Goal: Transaction & Acquisition: Purchase product/service

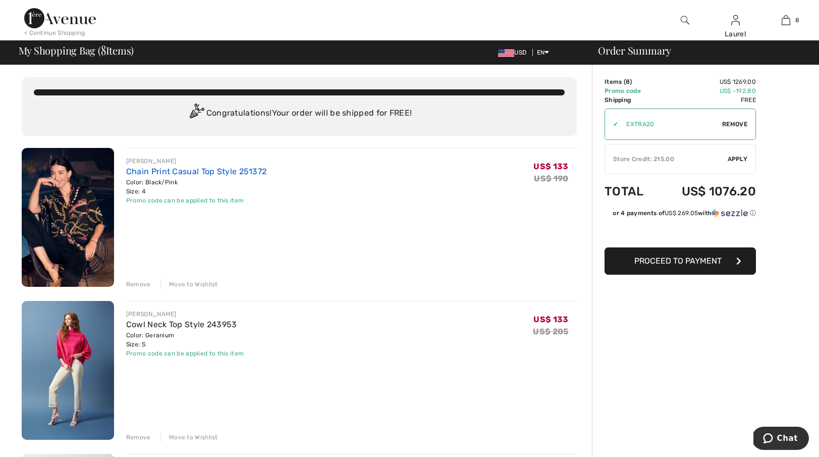
click at [225, 171] on link "Chain Print Casual Top Style 251372" at bounding box center [196, 172] width 141 height 10
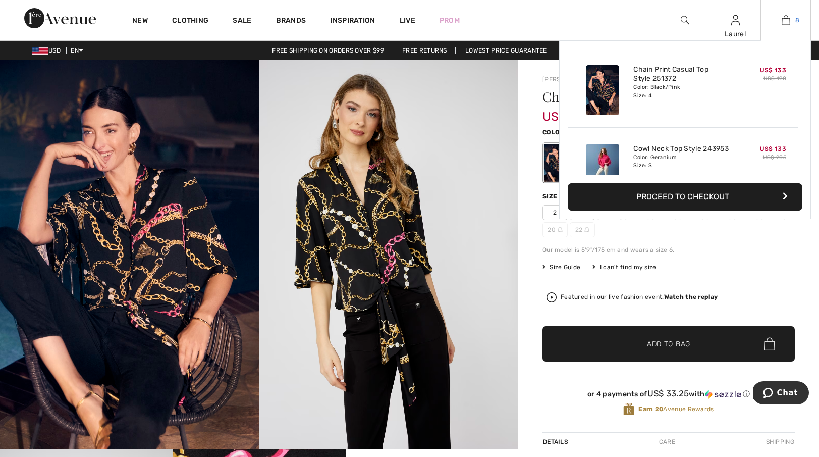
click at [791, 20] on link "8" at bounding box center [785, 20] width 49 height 12
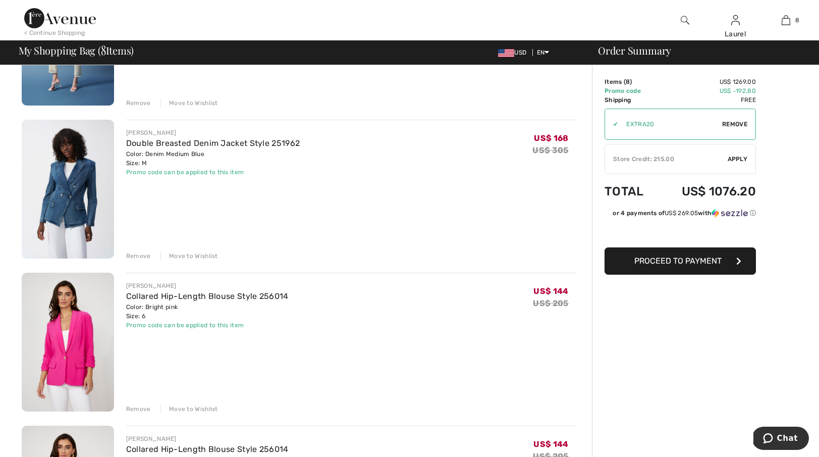
scroll to position [335, 0]
drag, startPoint x: 137, startPoint y: 254, endPoint x: 148, endPoint y: 252, distance: 10.8
click at [138, 254] on div "Remove" at bounding box center [138, 255] width 25 height 9
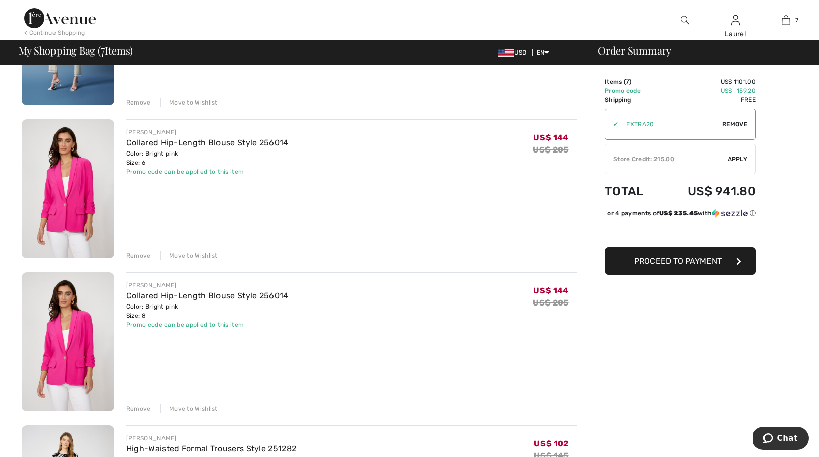
click at [139, 254] on div "Remove" at bounding box center [138, 255] width 25 height 9
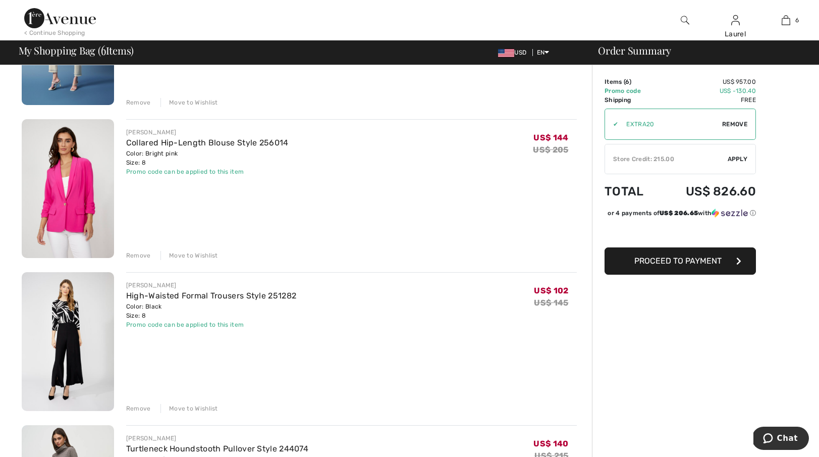
click at [140, 252] on div "Remove" at bounding box center [138, 255] width 25 height 9
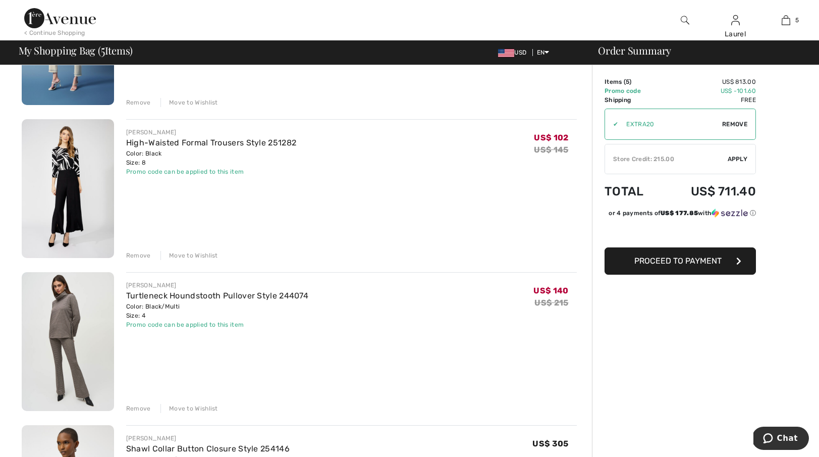
click at [137, 406] on div "Remove" at bounding box center [138, 408] width 25 height 9
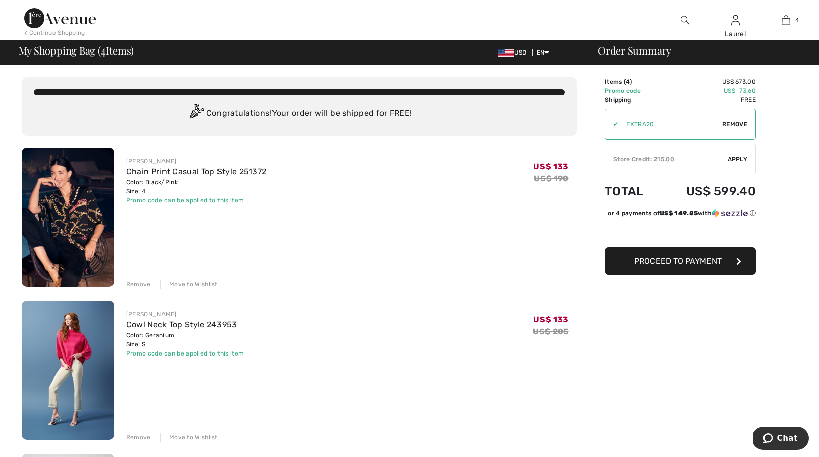
scroll to position [0, 0]
click at [166, 170] on link "Chain Print Casual Top Style 251372" at bounding box center [196, 172] width 141 height 10
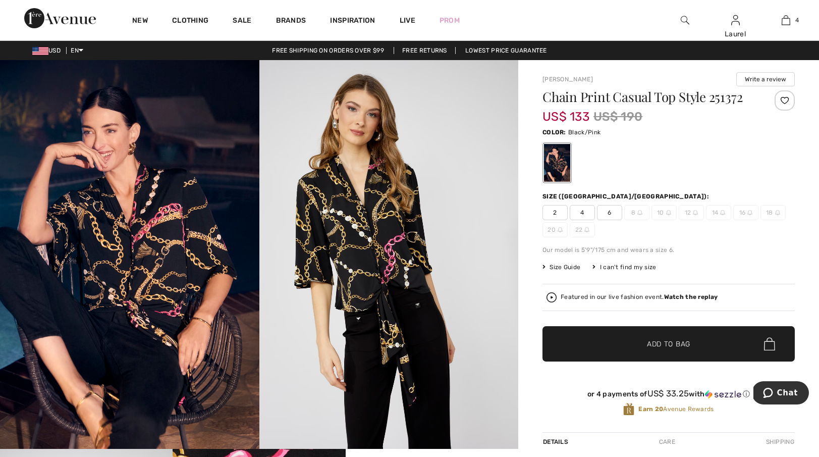
click at [607, 210] on span "6" at bounding box center [609, 212] width 25 height 15
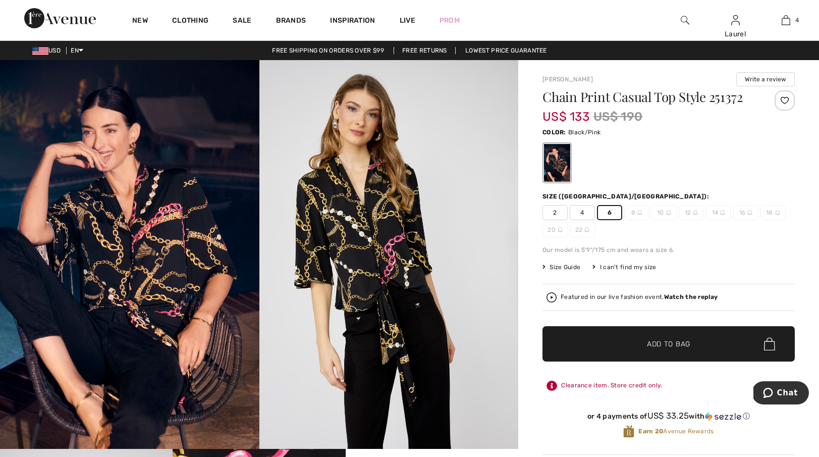
click at [675, 343] on span "Add to Bag" at bounding box center [668, 344] width 43 height 11
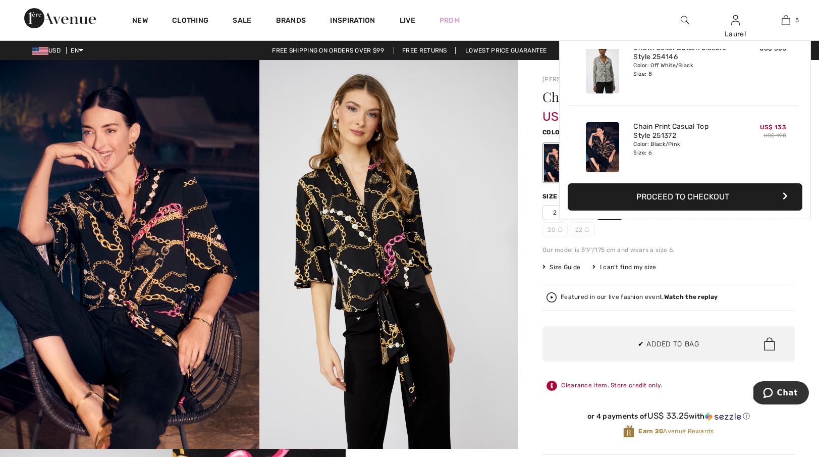
scroll to position [267, 0]
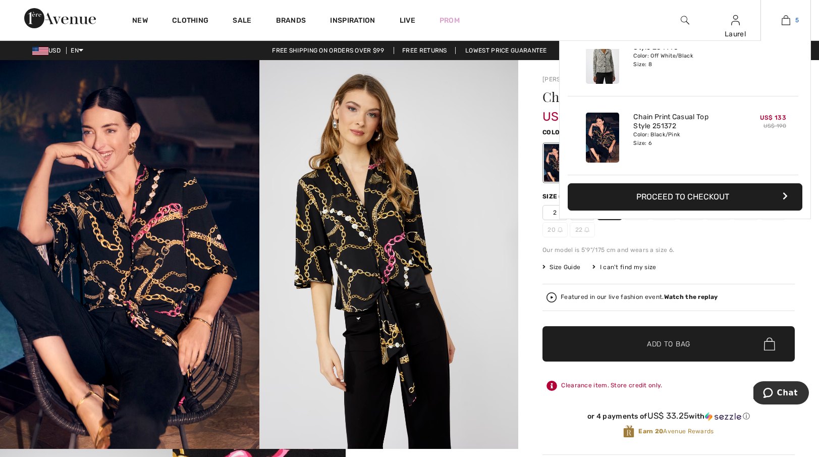
click at [790, 19] on link "5" at bounding box center [785, 20] width 49 height 12
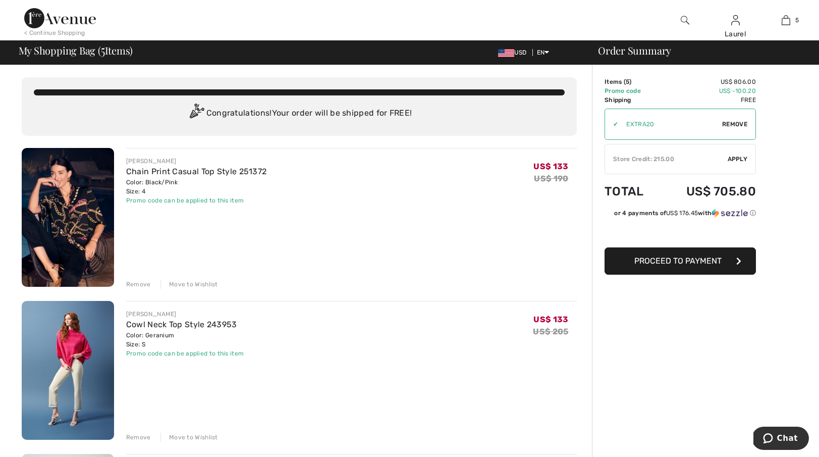
drag, startPoint x: 139, startPoint y: 284, endPoint x: 181, endPoint y: 268, distance: 44.5
click at [140, 284] on div "Remove" at bounding box center [138, 284] width 25 height 9
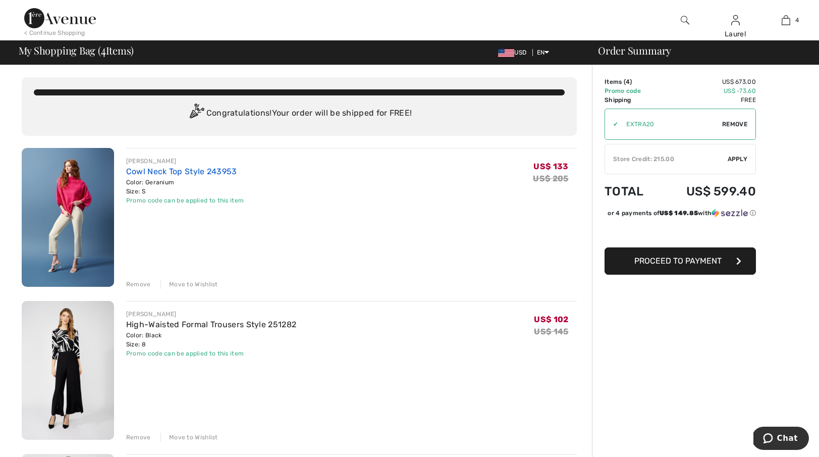
click at [175, 172] on link "Cowl Neck Top Style 243953" at bounding box center [181, 172] width 111 height 10
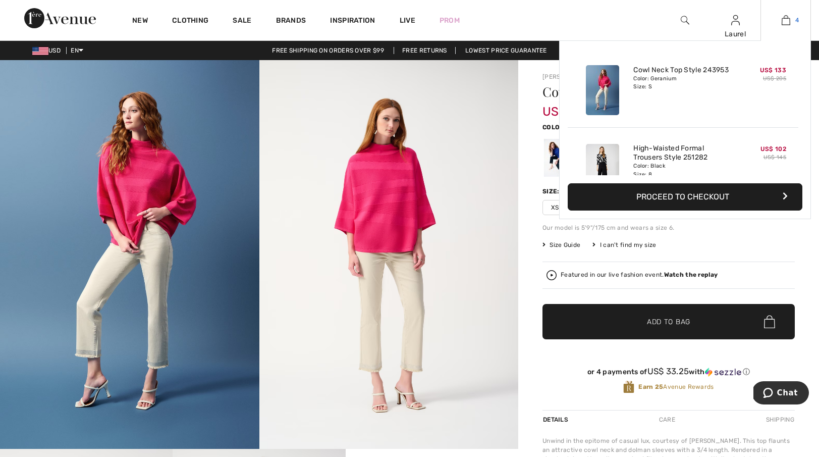
click at [786, 17] on img at bounding box center [786, 20] width 9 height 12
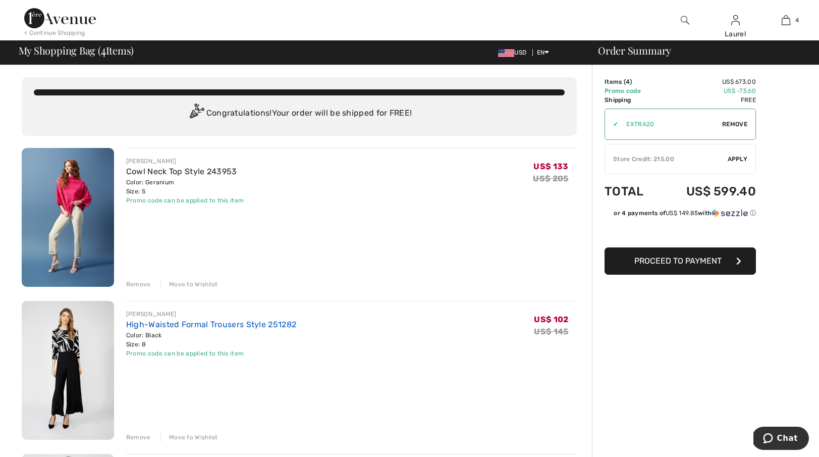
scroll to position [0, 1]
click at [224, 323] on link "High-Waisted Formal Trousers Style 251282" at bounding box center [211, 324] width 170 height 10
click at [137, 434] on div "Remove" at bounding box center [138, 436] width 25 height 9
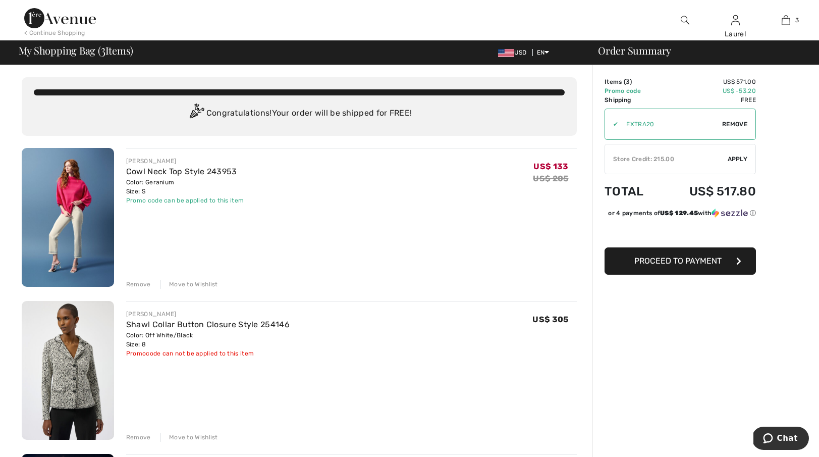
click at [144, 281] on div "Remove" at bounding box center [138, 284] width 25 height 9
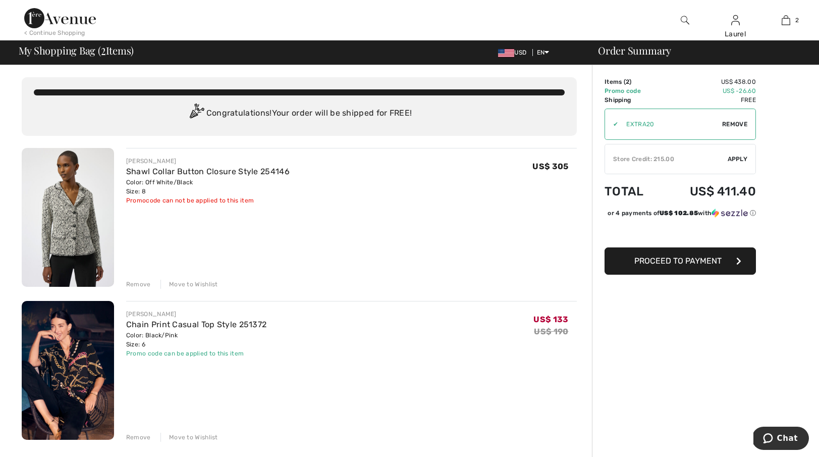
click at [138, 282] on div "Remove" at bounding box center [138, 284] width 25 height 9
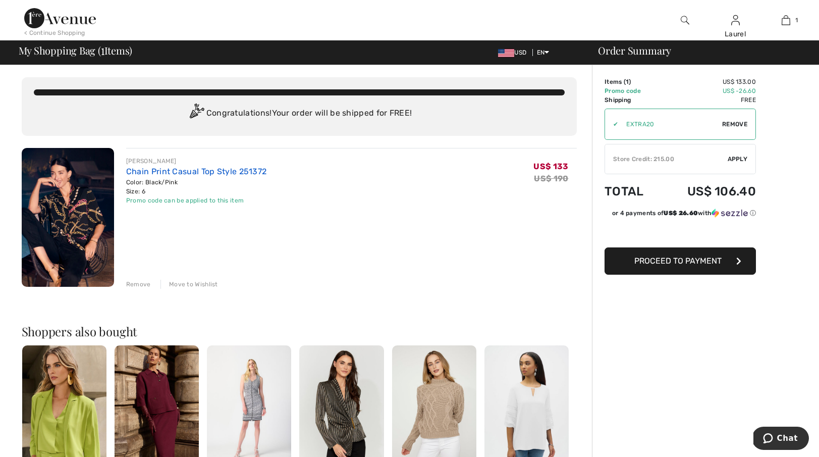
click at [153, 171] on link "Chain Print Casual Top Style 251372" at bounding box center [196, 172] width 141 height 10
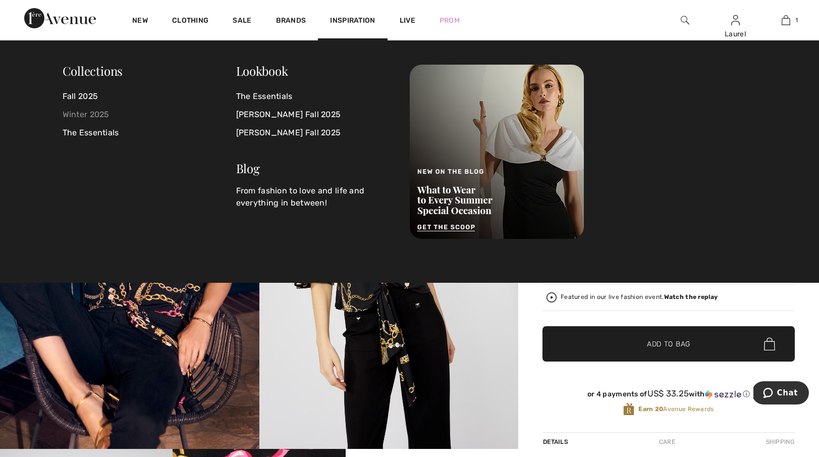
click at [91, 112] on link "Winter 2025" at bounding box center [150, 114] width 174 height 18
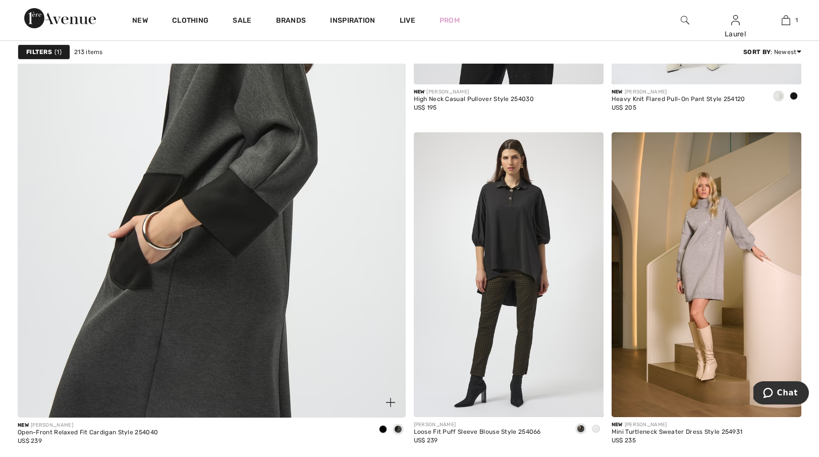
scroll to position [2924, 0]
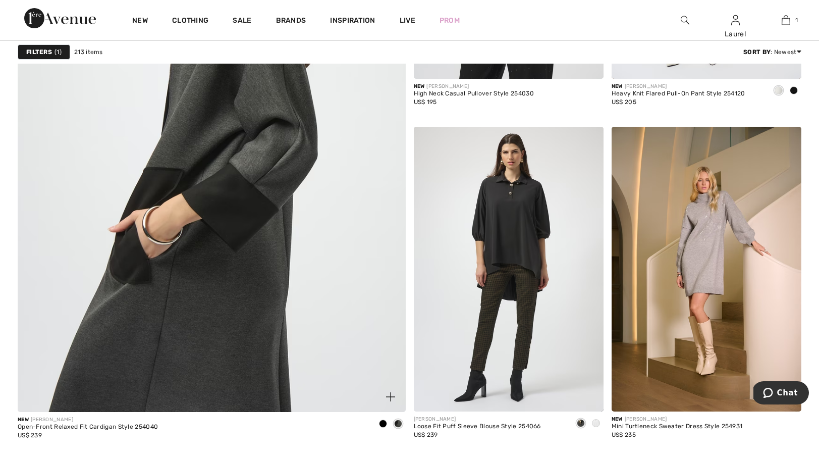
click at [255, 202] on img at bounding box center [211, 143] width 465 height 698
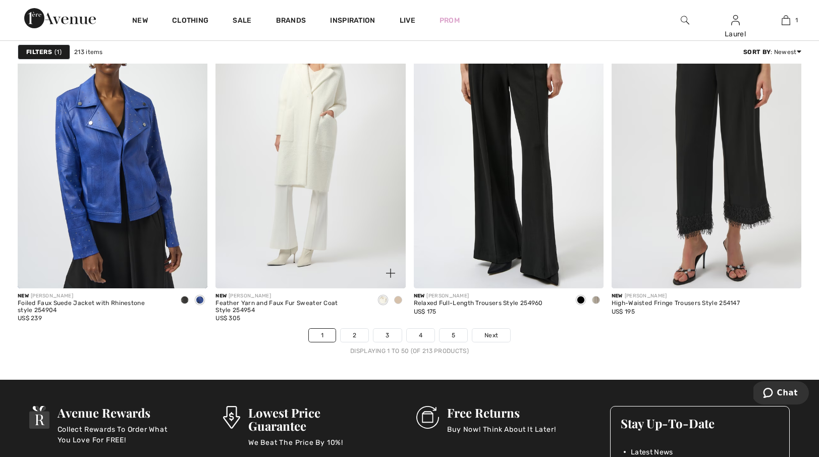
scroll to position [4838, 0]
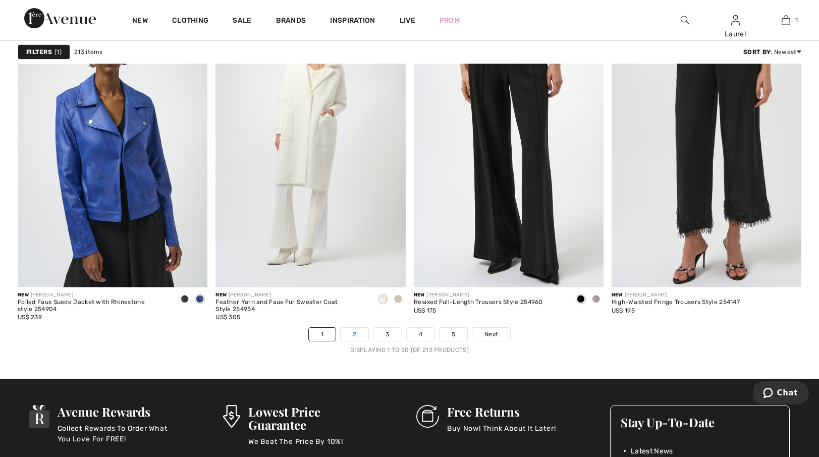
click at [354, 332] on link "2" at bounding box center [355, 333] width 28 height 13
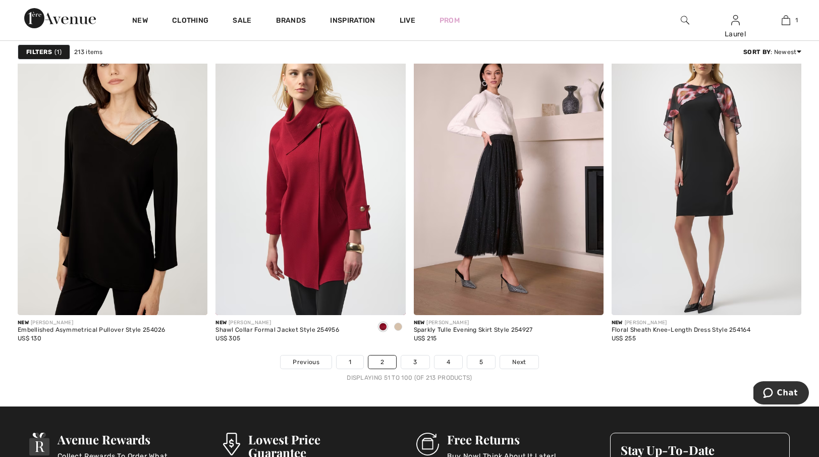
scroll to position [4814, 0]
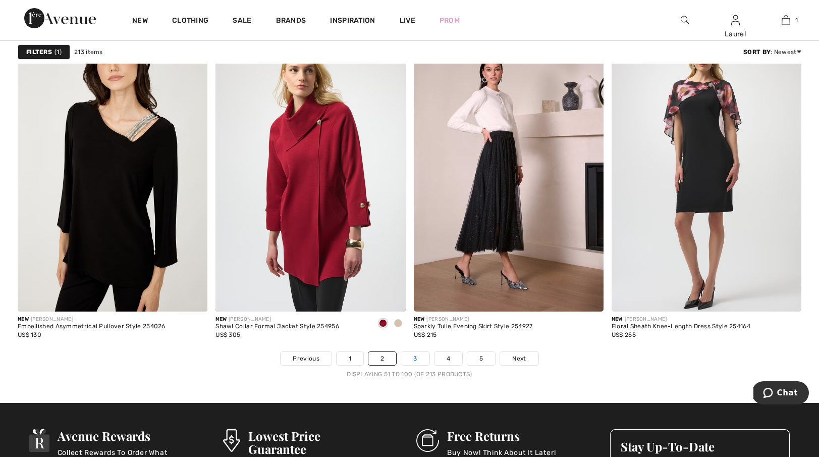
click at [416, 356] on link "3" at bounding box center [415, 358] width 28 height 13
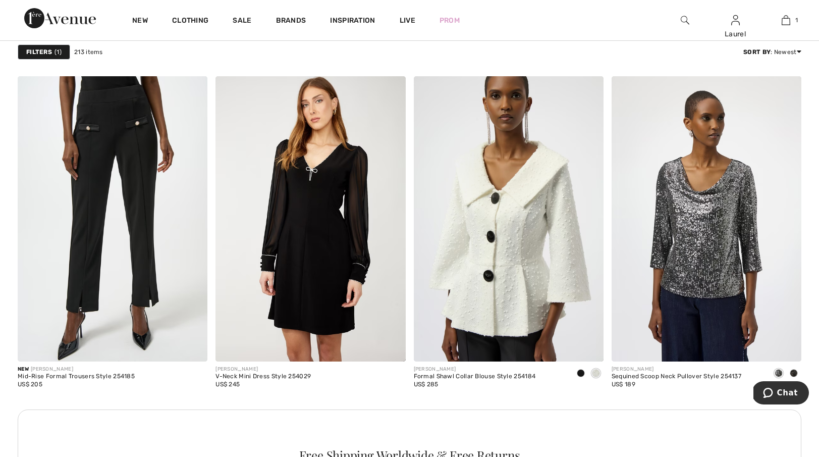
scroll to position [1031, 0]
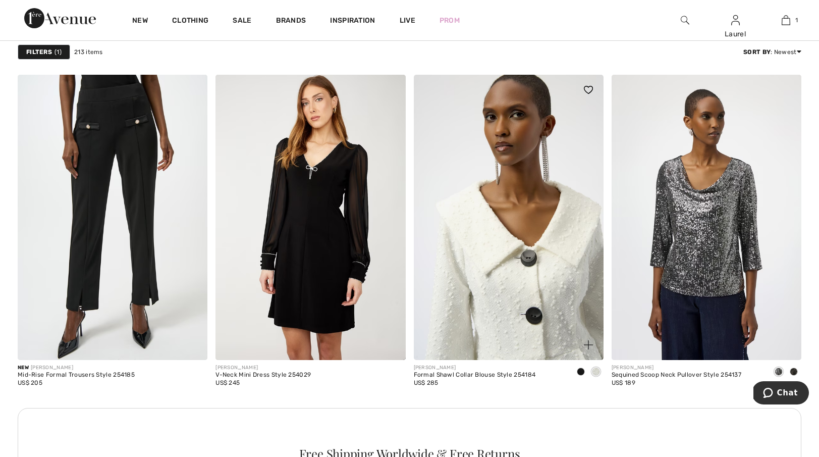
click at [488, 273] on img at bounding box center [509, 217] width 190 height 285
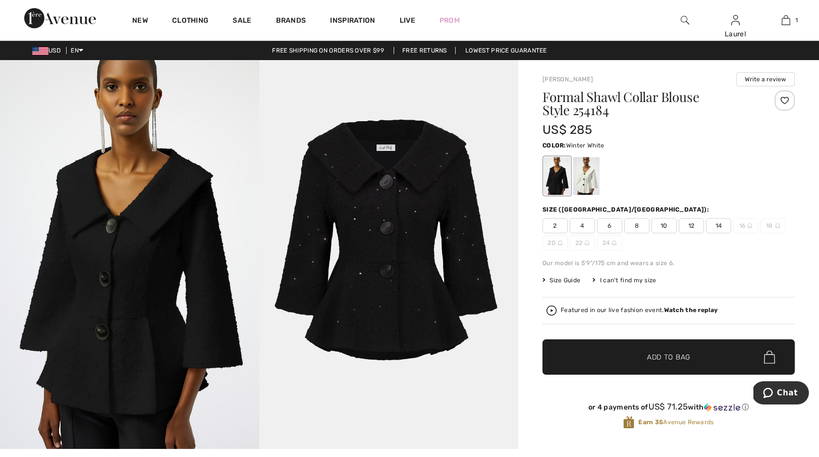
click at [588, 169] on div at bounding box center [586, 176] width 26 height 38
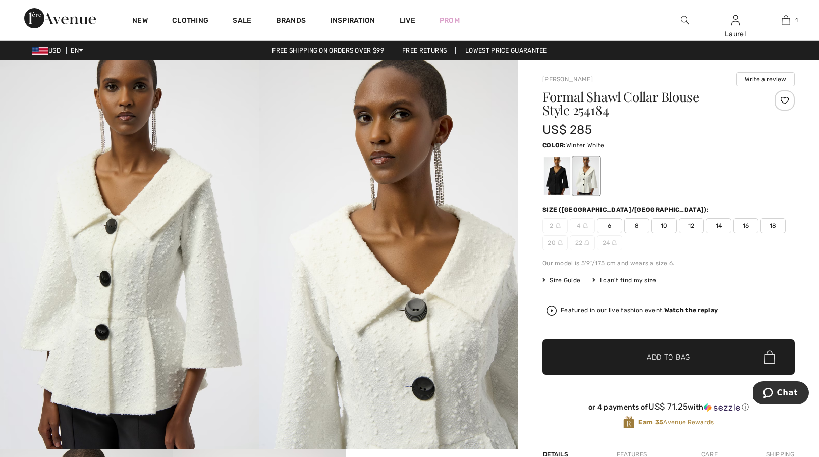
click at [637, 224] on span "8" at bounding box center [636, 225] width 25 height 15
click at [677, 356] on span "Add to Bag" at bounding box center [668, 356] width 43 height 11
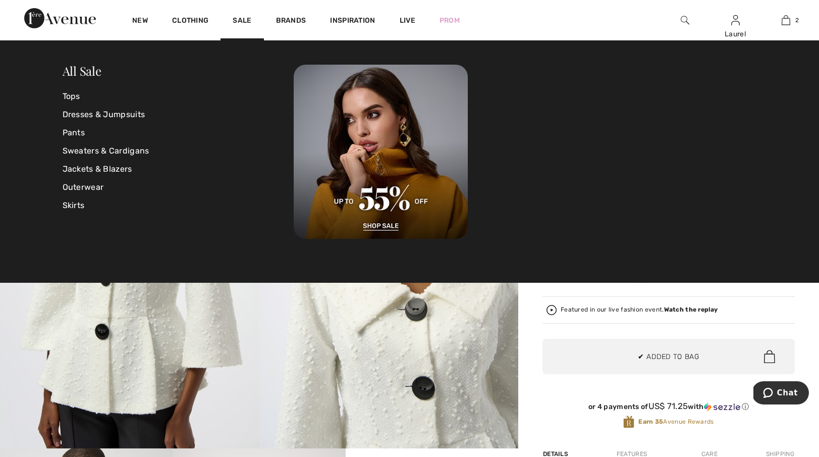
scroll to position [31, 0]
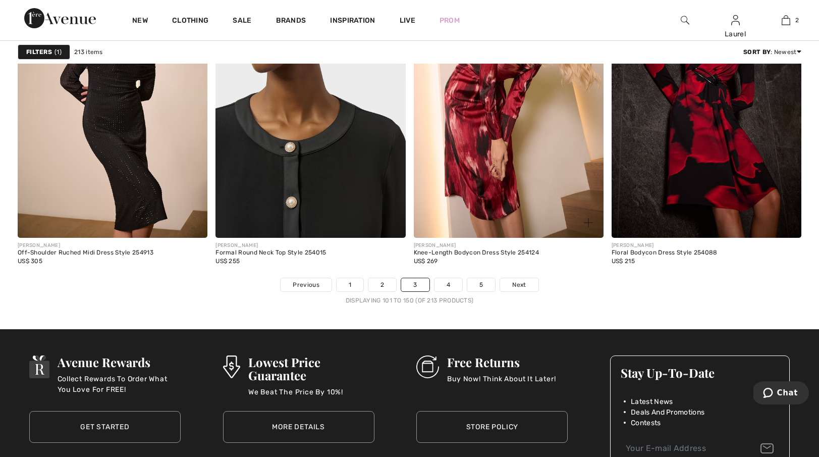
scroll to position [4889, 0]
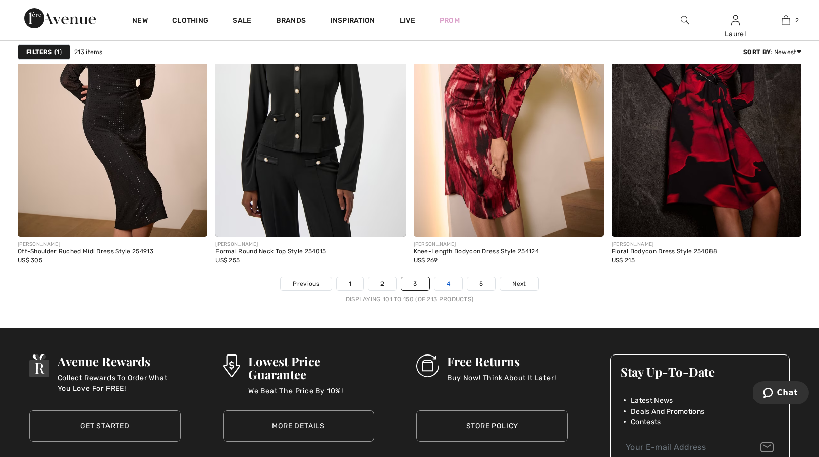
click at [452, 284] on link "4" at bounding box center [448, 283] width 28 height 13
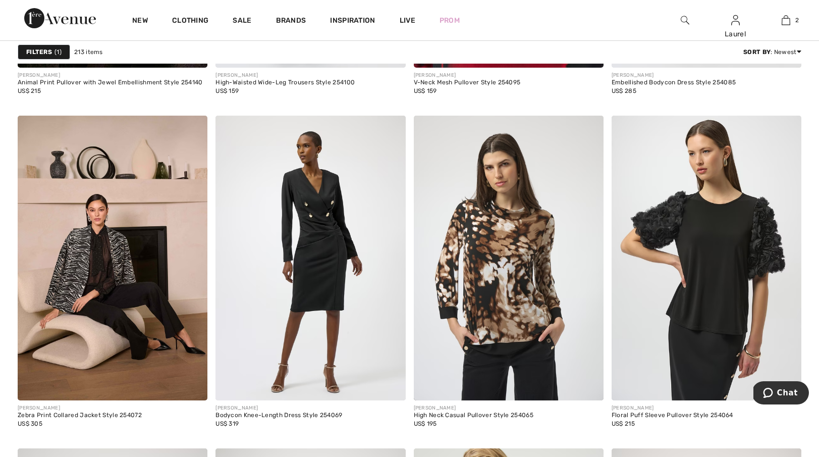
scroll to position [4393, 0]
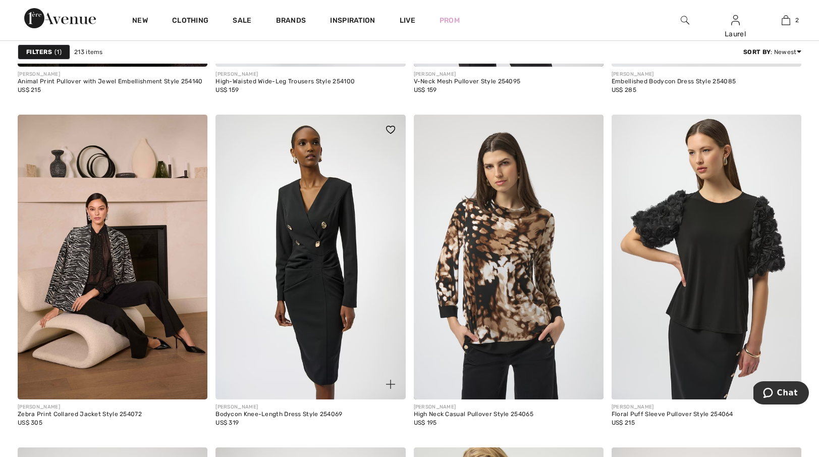
click at [322, 239] on img at bounding box center [310, 257] width 190 height 285
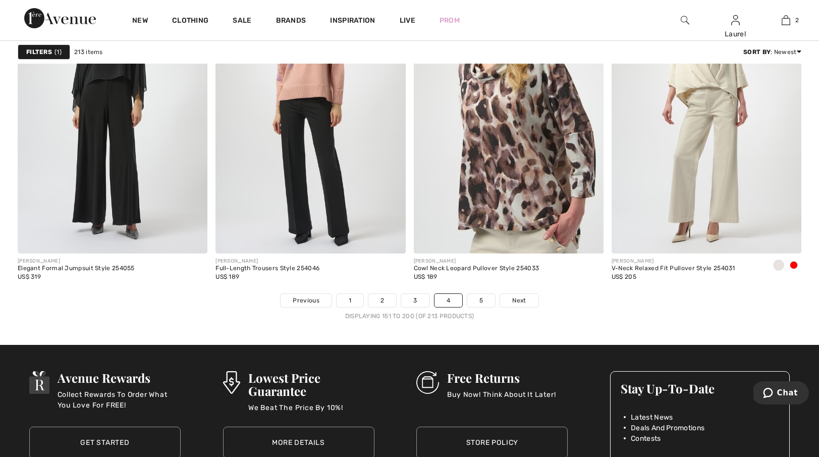
scroll to position [4883, 0]
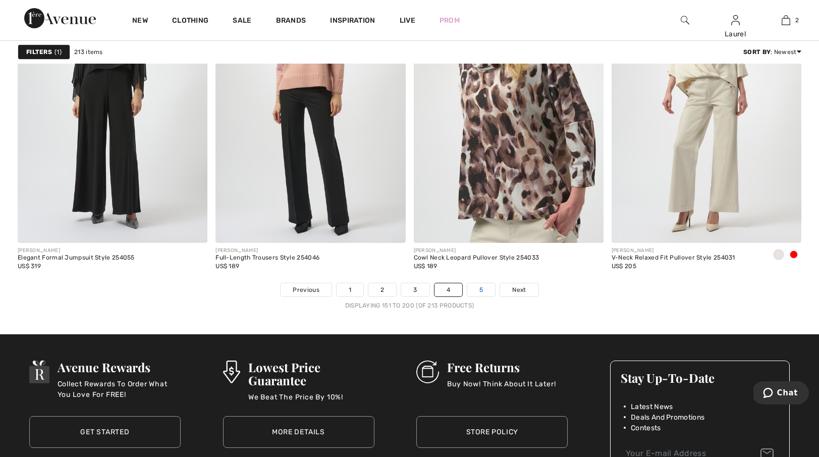
click at [483, 288] on link "5" at bounding box center [481, 289] width 28 height 13
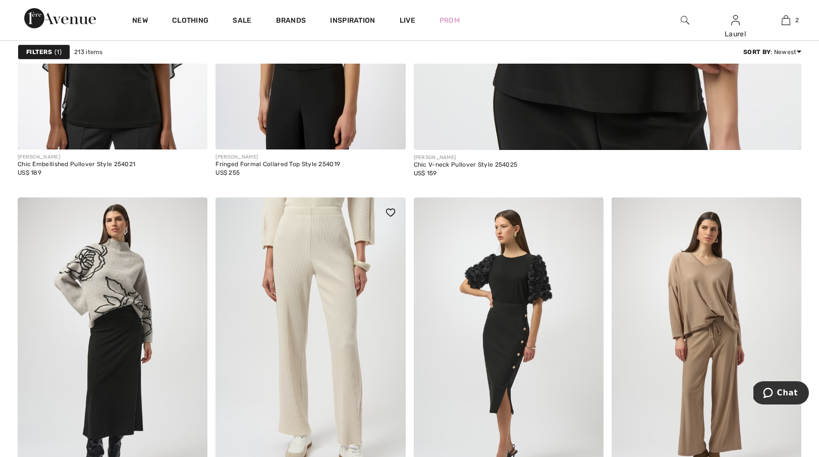
scroll to position [602, 0]
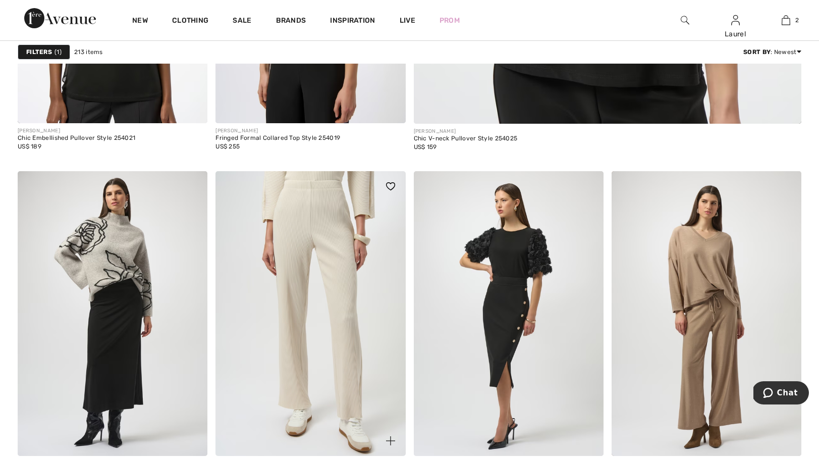
click at [299, 246] on img at bounding box center [310, 313] width 190 height 285
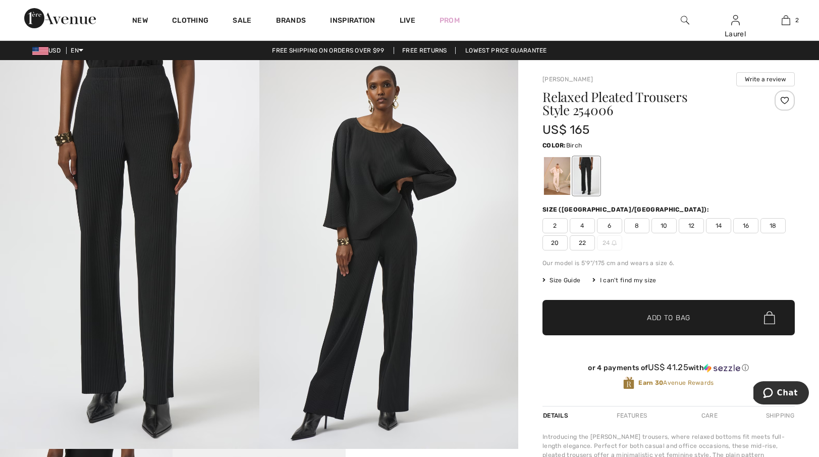
click at [556, 183] on div at bounding box center [557, 176] width 26 height 38
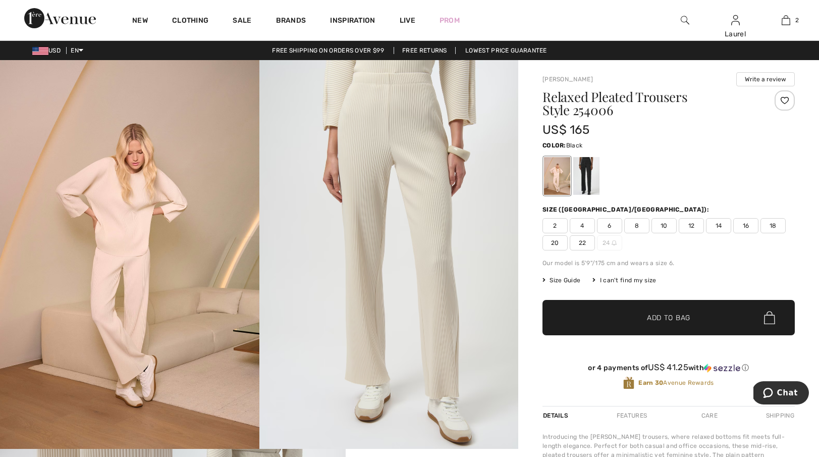
click at [587, 183] on div at bounding box center [586, 176] width 26 height 38
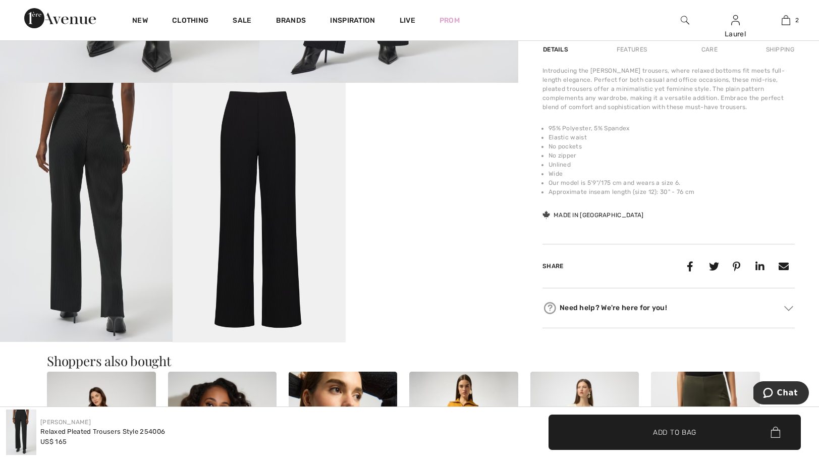
scroll to position [367, 0]
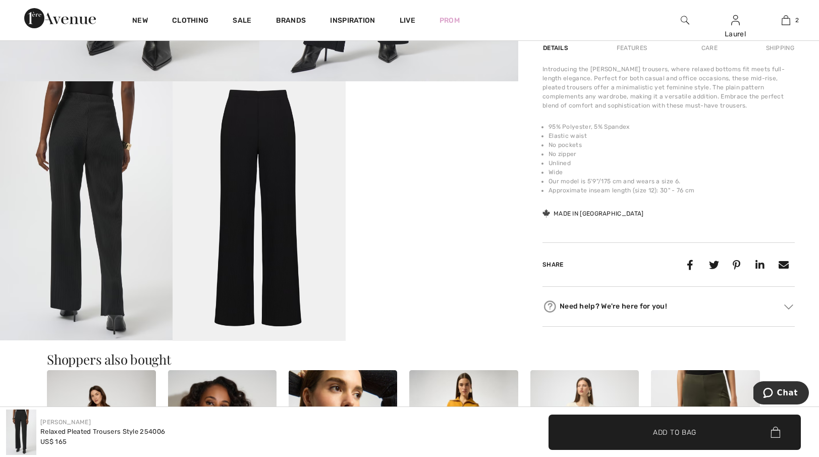
click at [113, 244] on img at bounding box center [86, 210] width 173 height 259
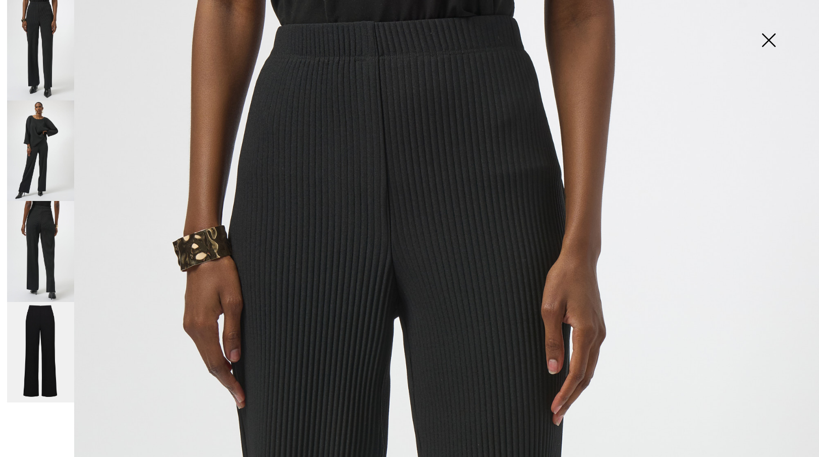
scroll to position [0, 0]
click at [768, 39] on img at bounding box center [768, 41] width 50 height 52
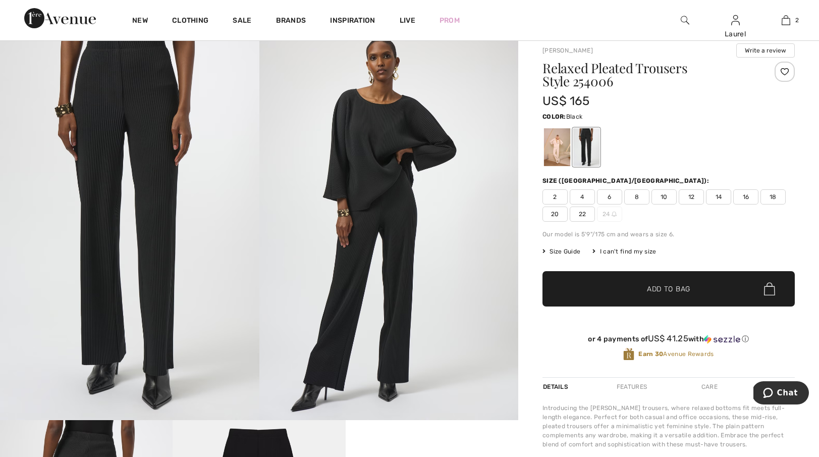
scroll to position [23, 0]
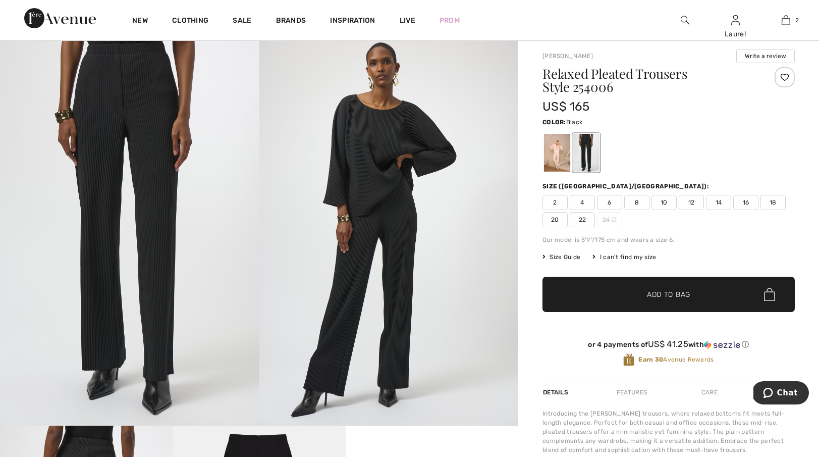
click at [636, 202] on span "8" at bounding box center [636, 202] width 25 height 15
drag, startPoint x: 679, startPoint y: 296, endPoint x: 683, endPoint y: 290, distance: 7.6
click at [679, 295] on span "Add to Bag" at bounding box center [668, 294] width 43 height 11
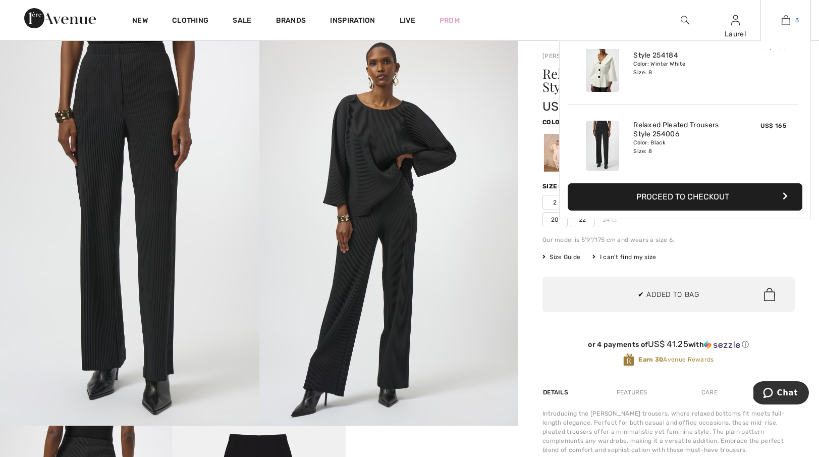
scroll to position [110, 0]
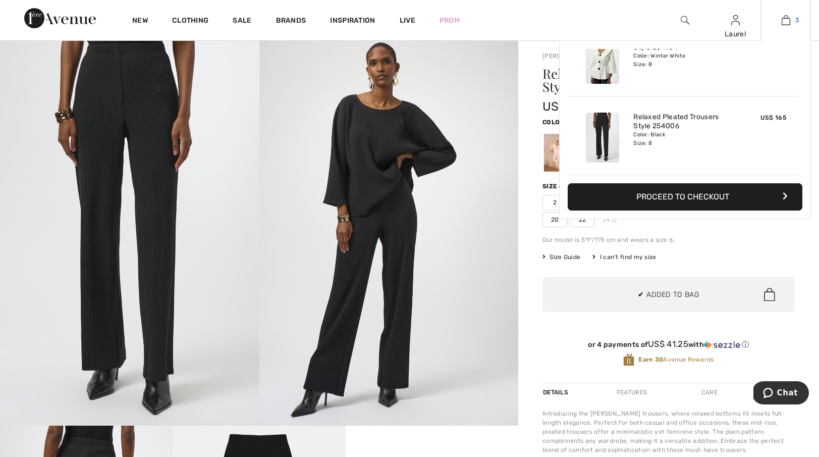
click at [786, 20] on img at bounding box center [786, 20] width 9 height 12
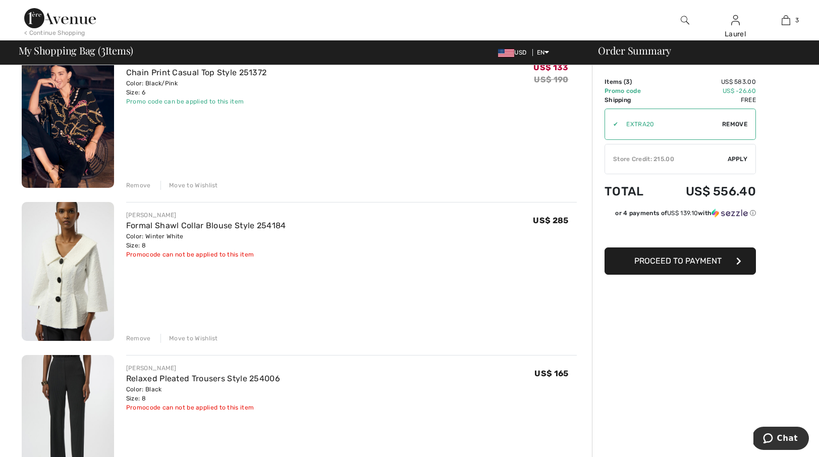
scroll to position [100, 0]
click at [141, 334] on div "Remove" at bounding box center [138, 337] width 25 height 9
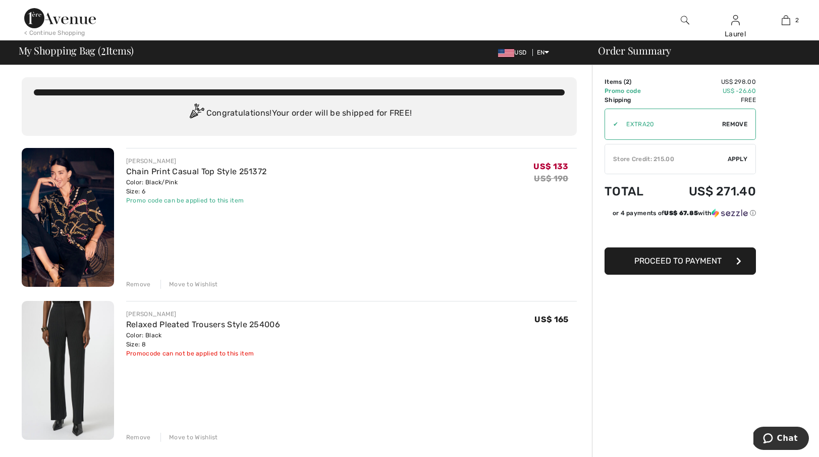
scroll to position [0, 0]
click at [255, 173] on link "Chain Print Casual Top Style 251372" at bounding box center [196, 172] width 141 height 10
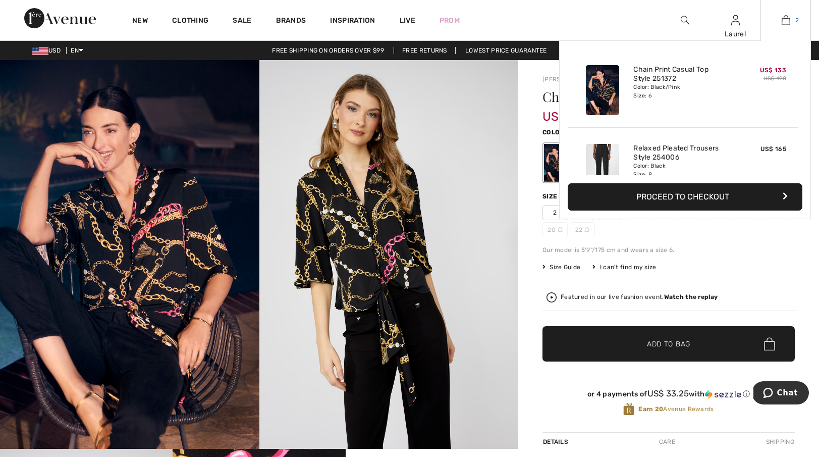
click at [789, 19] on img at bounding box center [786, 20] width 9 height 12
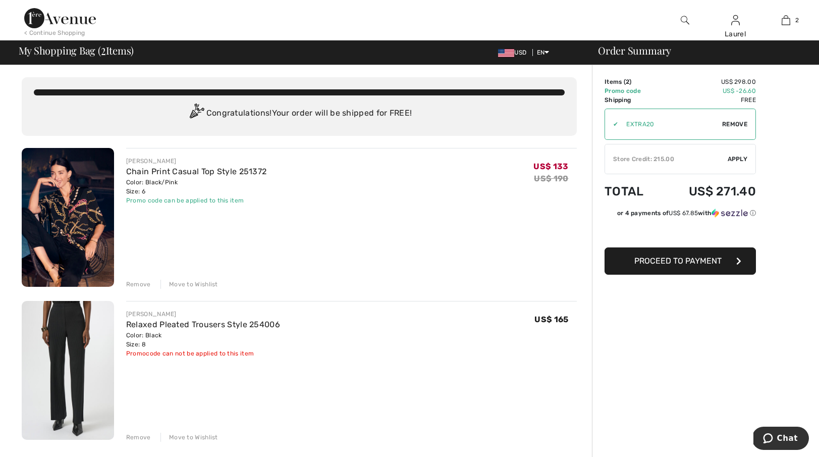
click at [669, 158] on div "Store Credit: 215.00" at bounding box center [666, 158] width 123 height 9
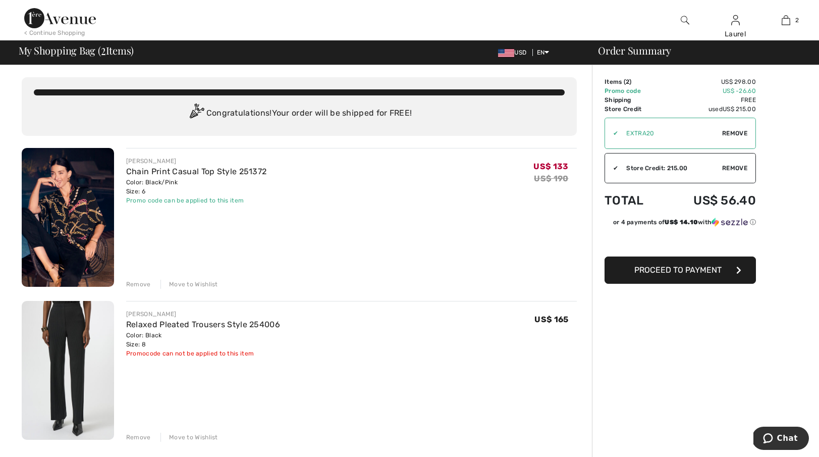
click at [716, 267] on span "Proceed to Payment" at bounding box center [677, 270] width 87 height 10
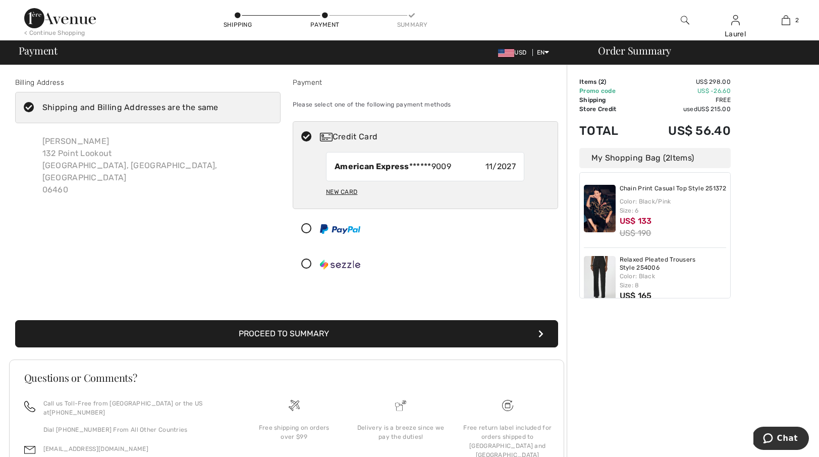
click at [348, 192] on div "New Card" at bounding box center [341, 191] width 31 height 17
radio input "true"
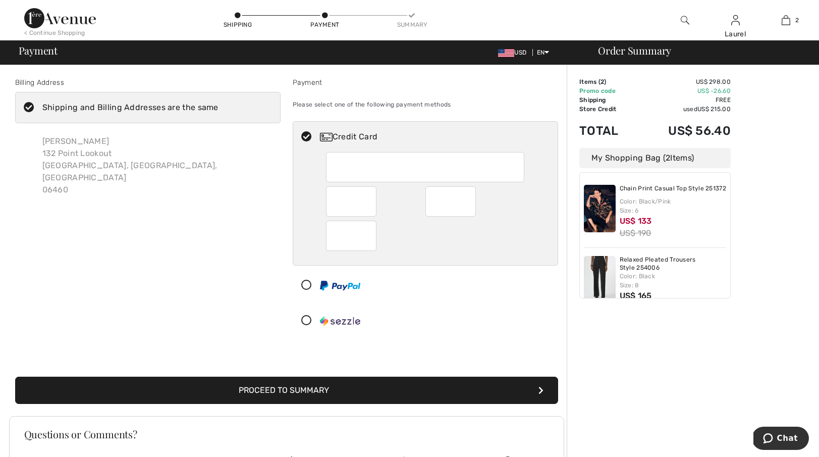
drag, startPoint x: 318, startPoint y: 390, endPoint x: 329, endPoint y: 382, distance: 13.9
click at [318, 390] on button "Proceed to Summary" at bounding box center [286, 389] width 543 height 27
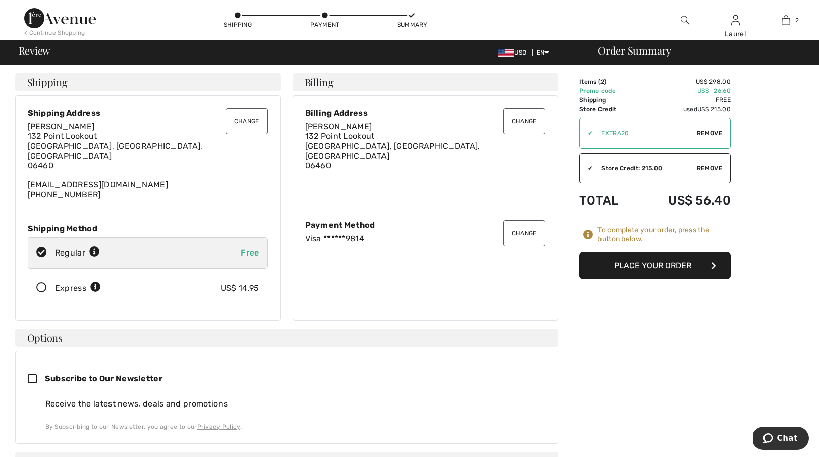
click at [669, 264] on button "Place Your Order" at bounding box center [654, 265] width 151 height 27
